Goal: Transaction & Acquisition: Purchase product/service

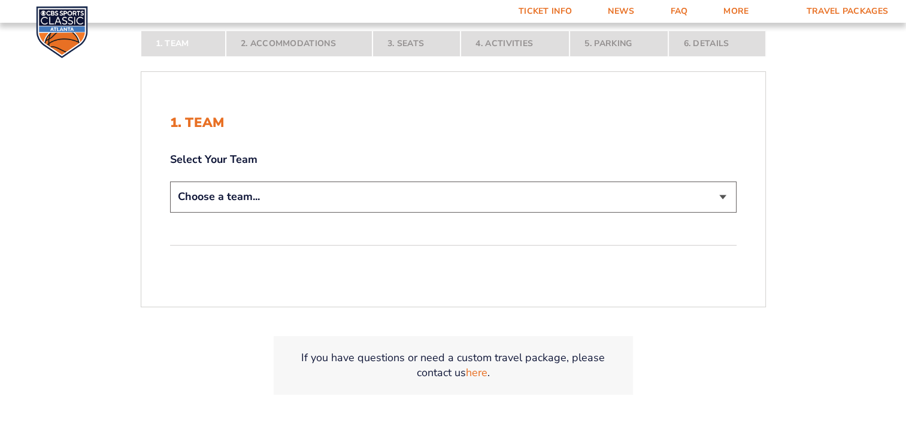
scroll to position [264, 0]
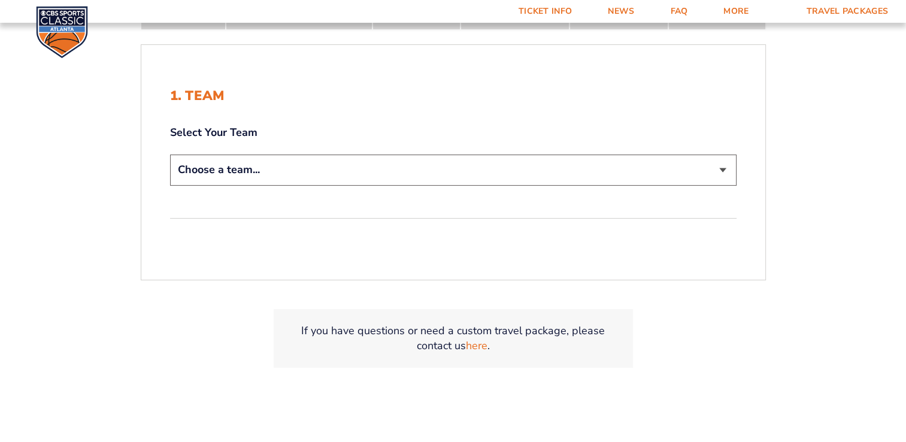
click at [723, 162] on select "Choose a team... Kentucky Wildcats Ohio State Buckeyes North Carolina Tar Heels…" at bounding box center [453, 170] width 567 height 31
select select "12756"
click at [170, 155] on select "Choose a team... Kentucky Wildcats Ohio State Buckeyes North Carolina Tar Heels…" at bounding box center [453, 170] width 567 height 31
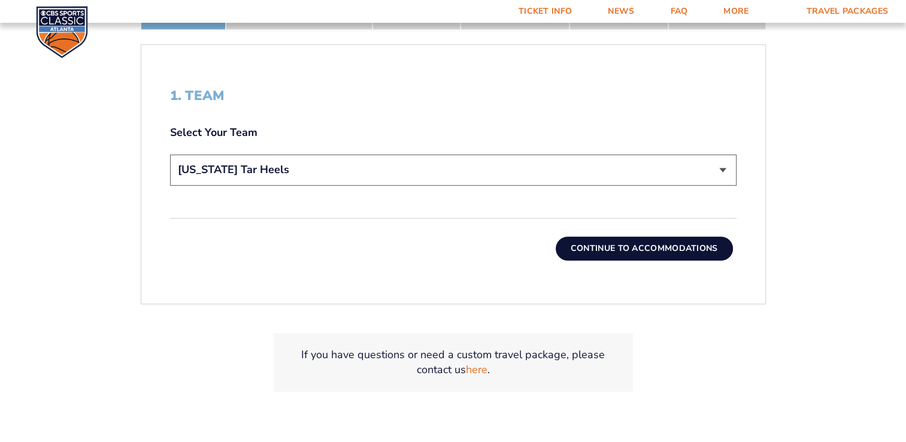
click at [677, 249] on button "Continue To Accommodations" at bounding box center [644, 249] width 177 height 24
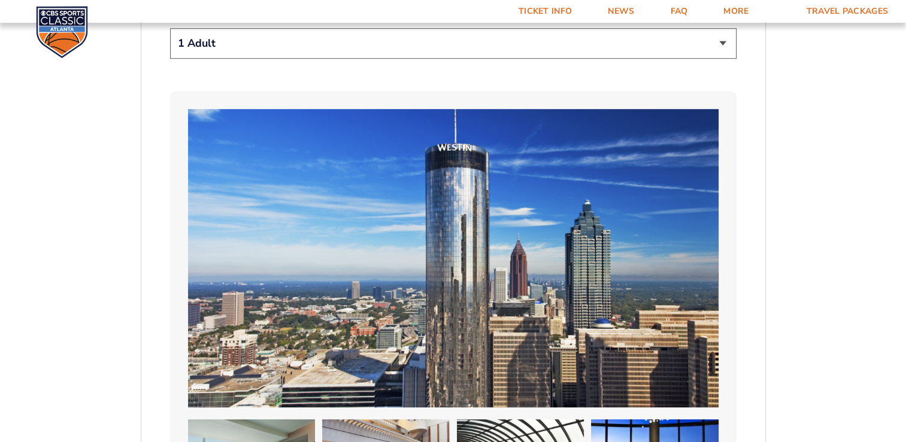
scroll to position [708, 0]
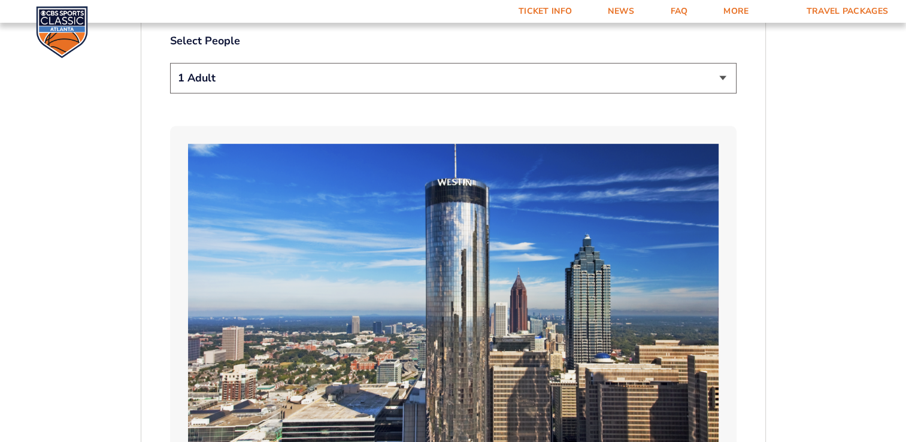
click at [722, 63] on select "1 Adult 2 Adults 3 Adults 4 Adults 2 Adults + 1 Child 2 Adults + 2 Children 2 A…" at bounding box center [453, 78] width 567 height 31
select select "2 Adults"
click at [170, 63] on select "1 Adult 2 Adults 3 Adults 4 Adults 2 Adults + 1 Child 2 Adults + 2 Children 2 A…" at bounding box center [453, 78] width 567 height 31
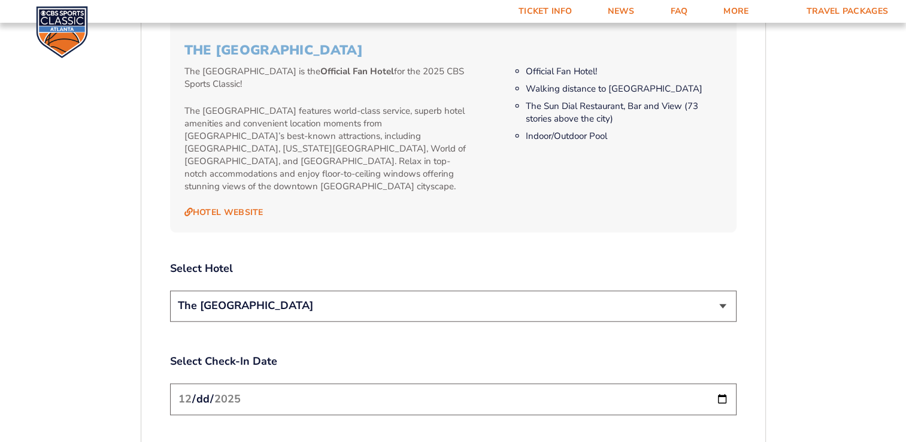
scroll to position [1298, 0]
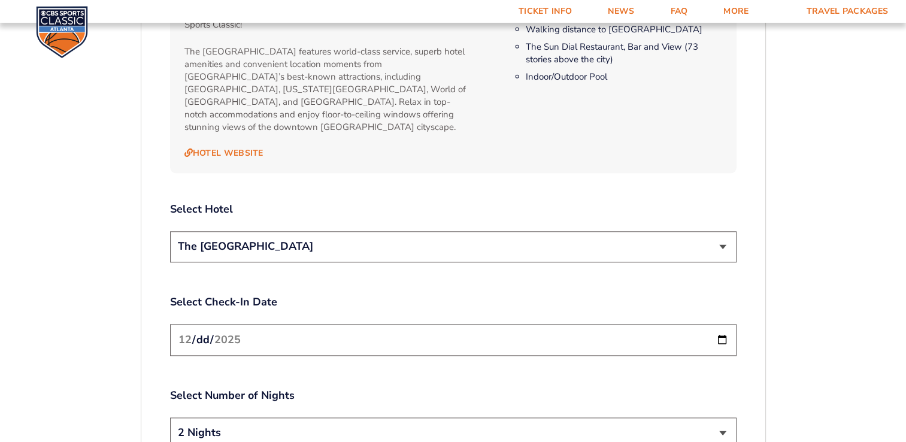
click at [670, 231] on select "The [GEOGRAPHIC_DATA]" at bounding box center [453, 246] width 567 height 31
click at [592, 324] on input "2025-12-19" at bounding box center [453, 340] width 567 height 32
click at [726, 324] on input "2025-12-19" at bounding box center [453, 340] width 567 height 32
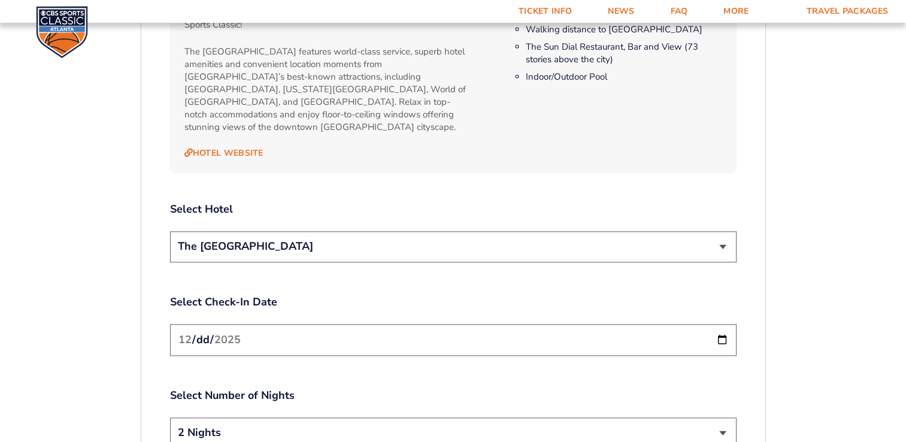
type input "2025-12-18"
click at [395, 417] on select "2 Nights 3 Nights" at bounding box center [453, 432] width 567 height 31
click at [359, 388] on div "Select Number of Nights 2 Nights 3 Nights" at bounding box center [453, 419] width 567 height 63
click at [356, 417] on select "2 Nights 3 Nights" at bounding box center [453, 432] width 567 height 31
select select "3 Nights"
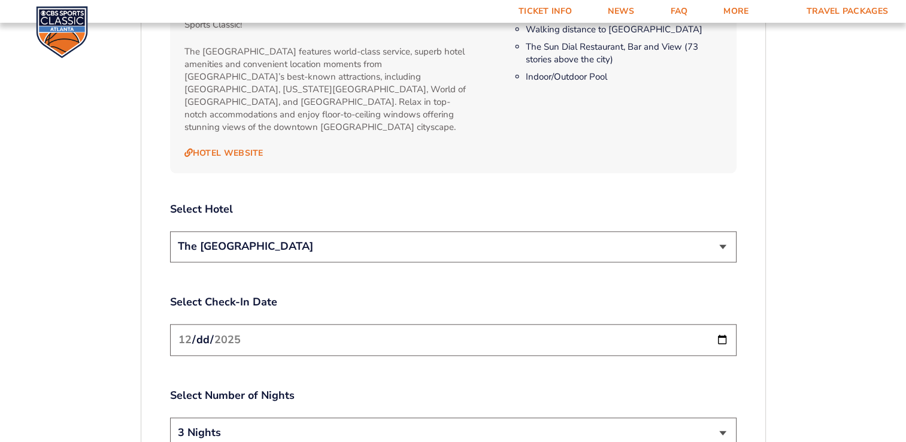
click at [170, 417] on select "2 Nights 3 Nights" at bounding box center [453, 432] width 567 height 31
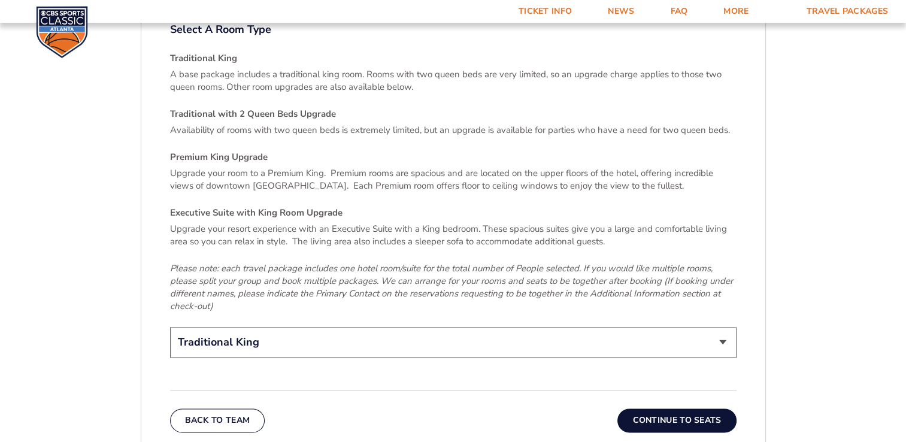
scroll to position [1818, 0]
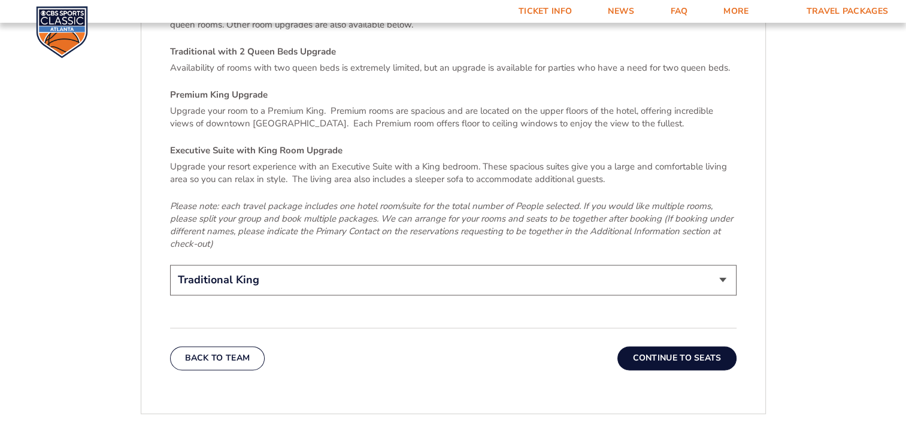
click at [722, 265] on select "Traditional King Traditional with 2 Queen Beds Upgrade (+$45 per night) Premium…" at bounding box center [453, 280] width 567 height 31
select select "Traditional with 2 Queen Beds Upgrade"
click at [170, 265] on select "Traditional King Traditional with 2 Queen Beds Upgrade (+$45 per night) Premium…" at bounding box center [453, 280] width 567 height 31
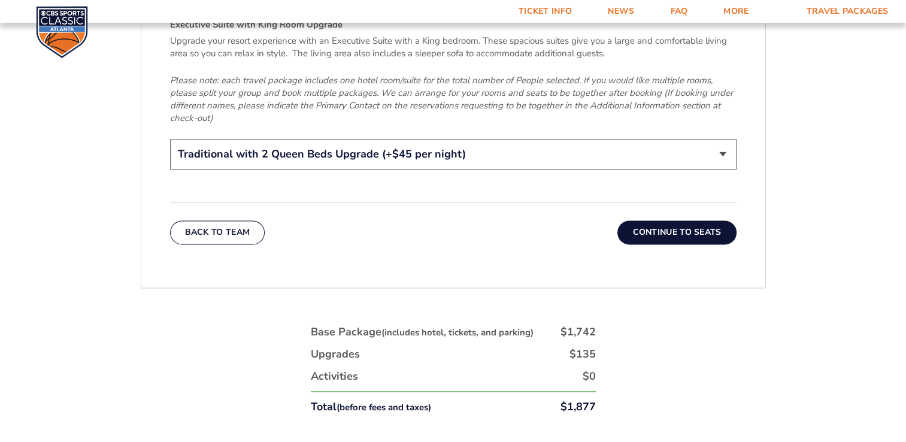
scroll to position [1941, 0]
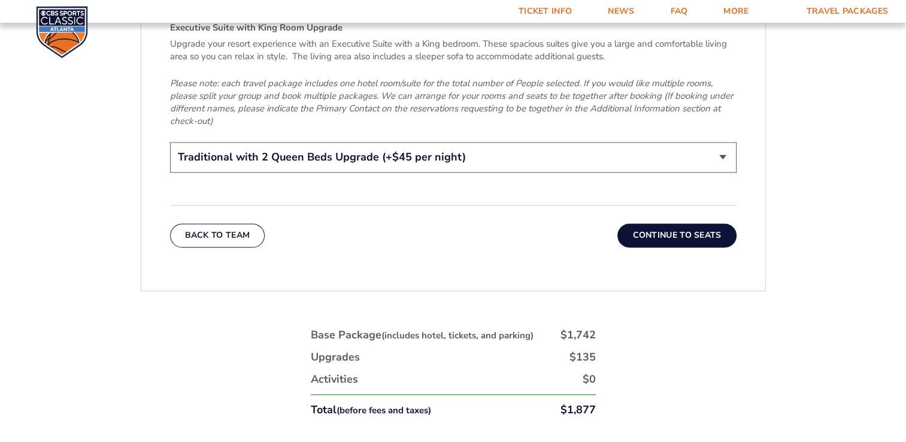
click at [664, 223] on button "Continue To Seats" at bounding box center [676, 235] width 119 height 24
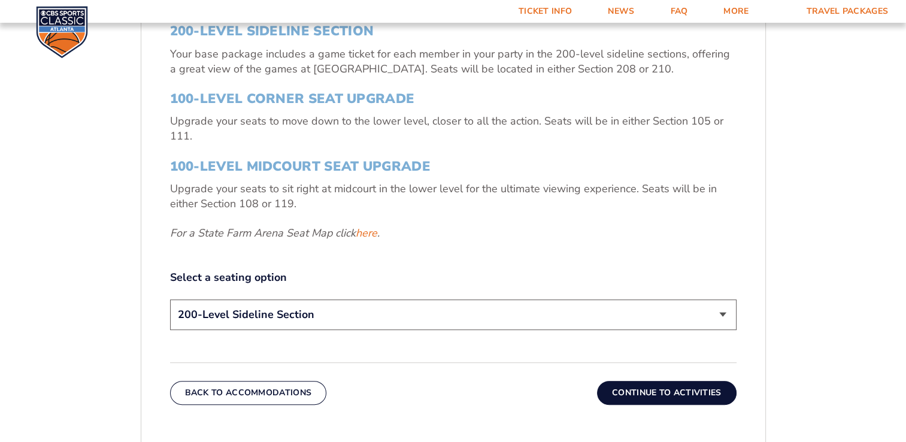
scroll to position [455, 0]
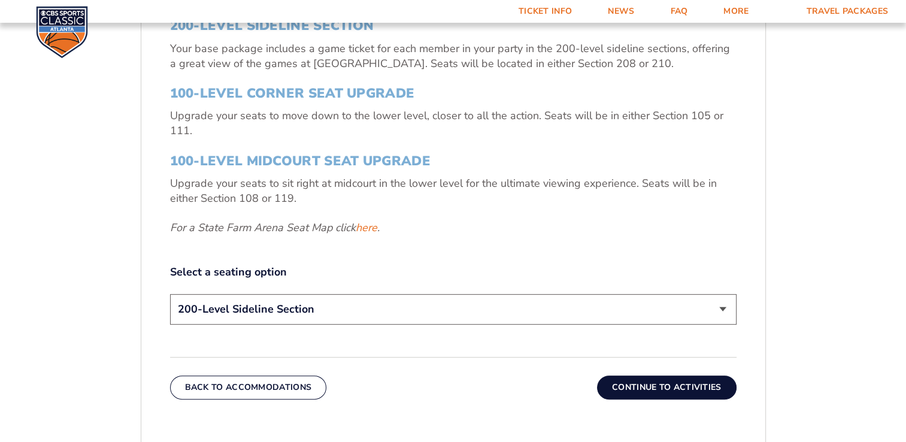
click at [596, 320] on select "200-Level Sideline Section 100-Level Corner Seat Upgrade (+$120 per person) 100…" at bounding box center [453, 309] width 567 height 31
select select "100-Level Corner Seat Upgrade"
click at [170, 294] on select "200-Level Sideline Section 100-Level Corner Seat Upgrade (+$120 per person) 100…" at bounding box center [453, 309] width 567 height 31
click at [649, 384] on button "Continue To Activities" at bounding box center [667, 387] width 140 height 24
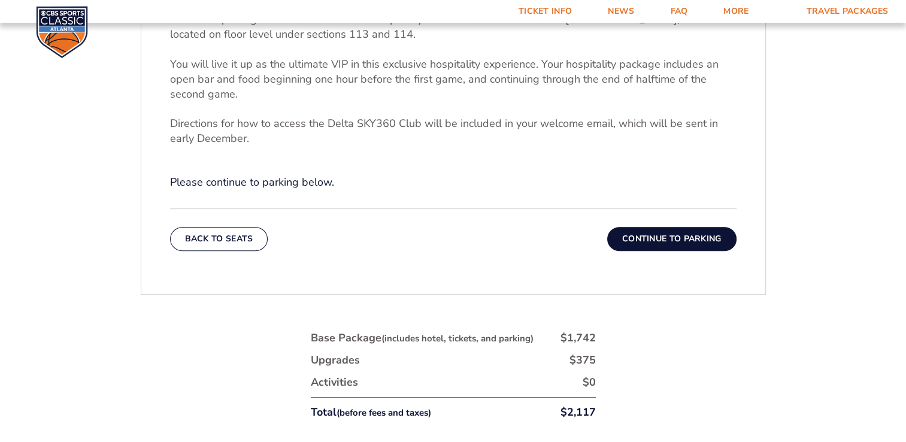
scroll to position [470, 0]
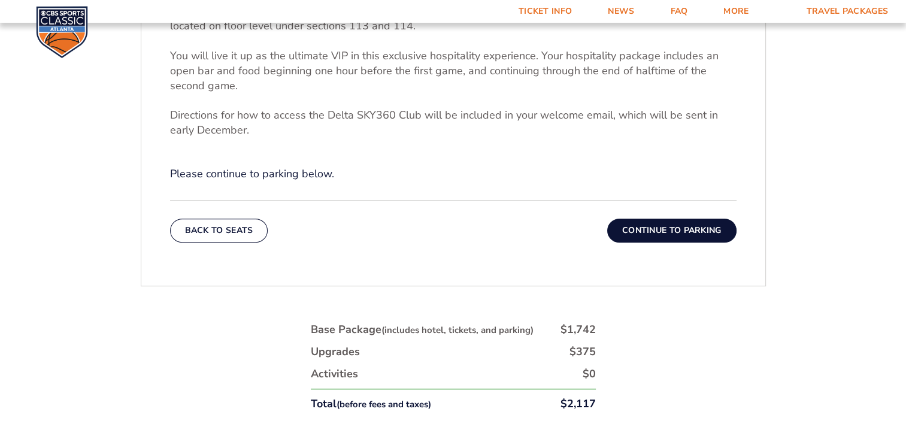
click at [660, 226] on button "Continue To Parking" at bounding box center [671, 231] width 129 height 24
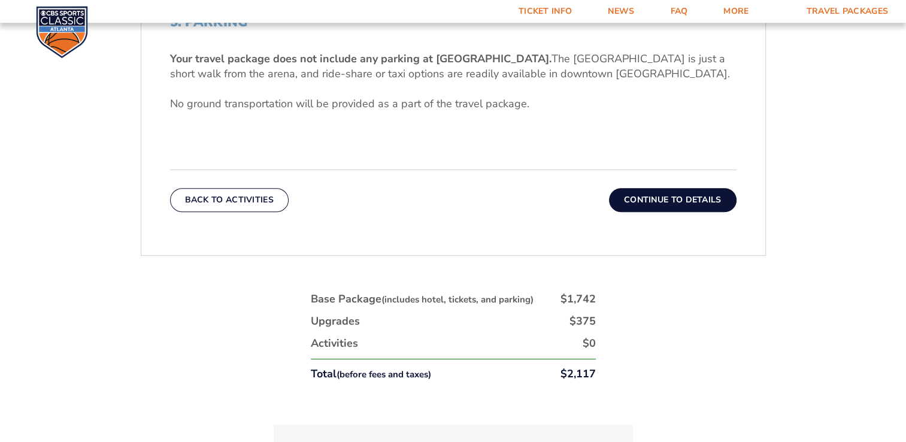
scroll to position [440, 0]
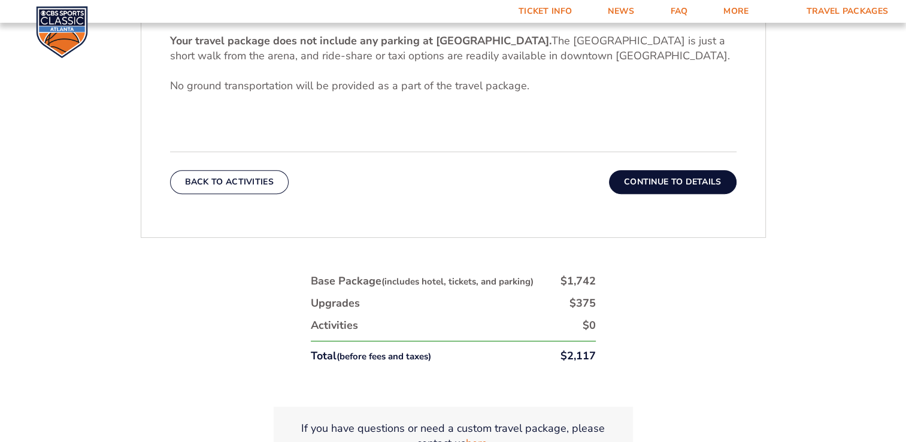
click at [674, 179] on button "Continue To Details" at bounding box center [673, 182] width 128 height 24
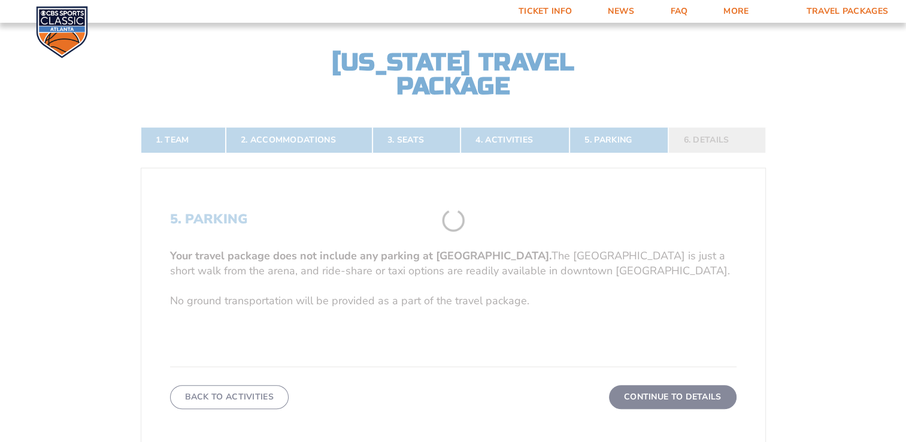
scroll to position [208, 0]
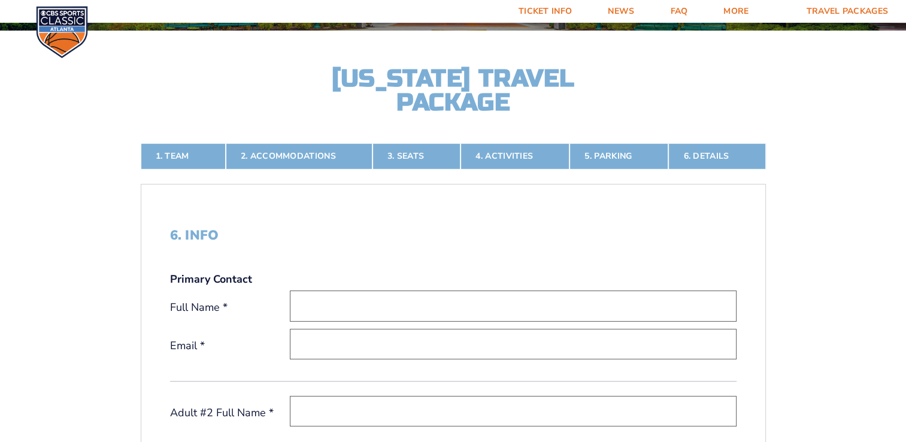
click at [321, 313] on input "text" at bounding box center [513, 305] width 447 height 31
type input "Greg Bretz"
type input "l"
type input "gkbretz@gmail.com"
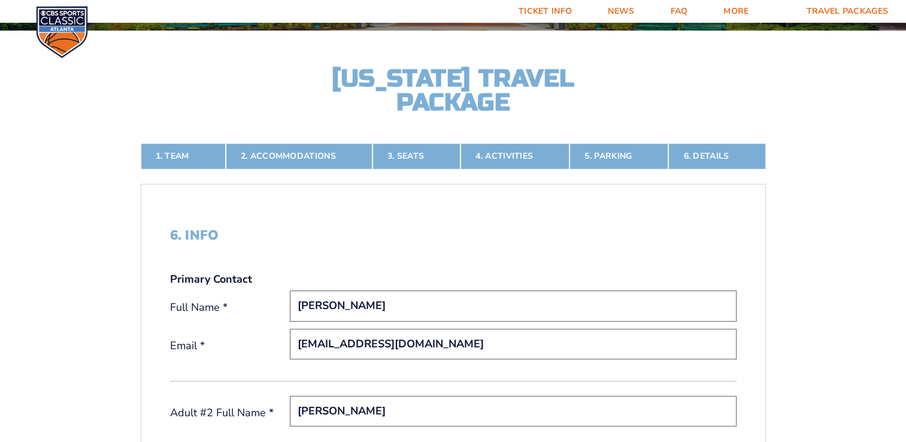
type input "Kim Bretz"
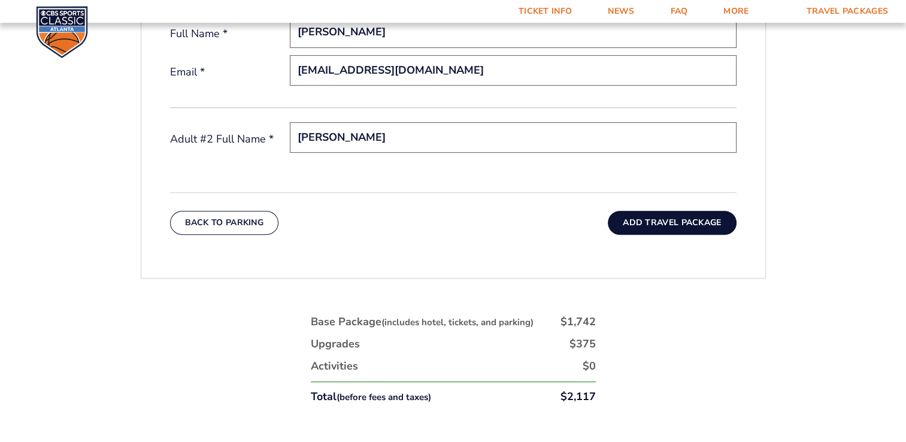
click at [680, 221] on button "Add Travel Package" at bounding box center [672, 223] width 128 height 24
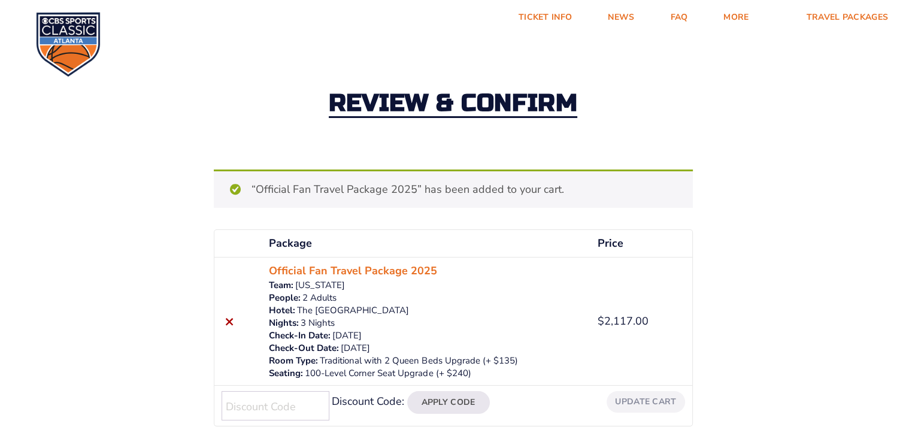
scroll to position [13, 0]
click at [250, 408] on input "Discount Code:" at bounding box center [276, 404] width 108 height 29
type input "CBSSPORTS"
click at [443, 404] on button "Apply Code" at bounding box center [448, 401] width 83 height 23
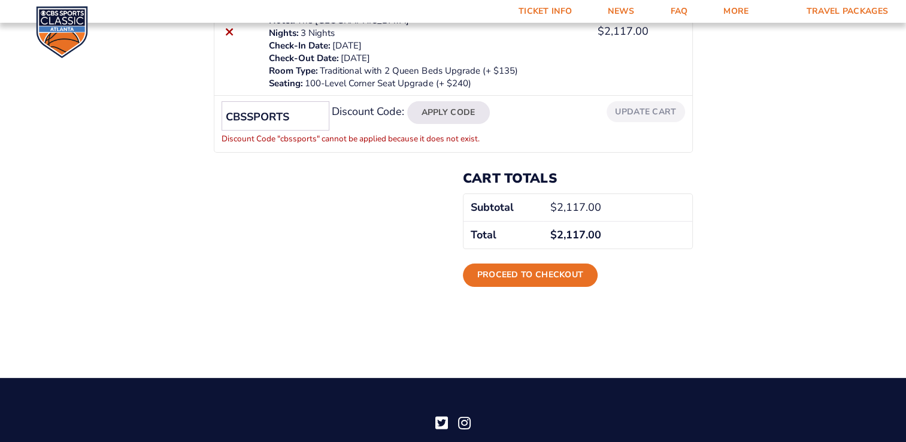
scroll to position [240, 0]
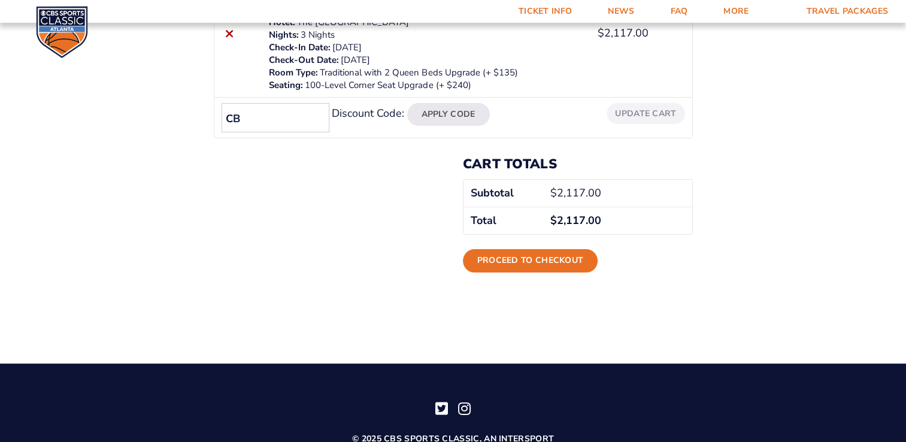
type input "C"
type input "CLASSIC"
click at [449, 111] on button "Apply Code" at bounding box center [448, 114] width 83 height 23
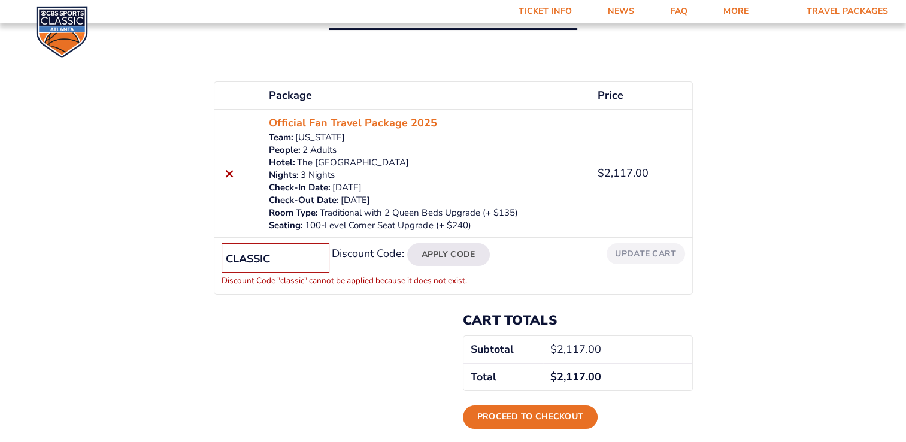
scroll to position [89, 0]
